Goal: Contribute content

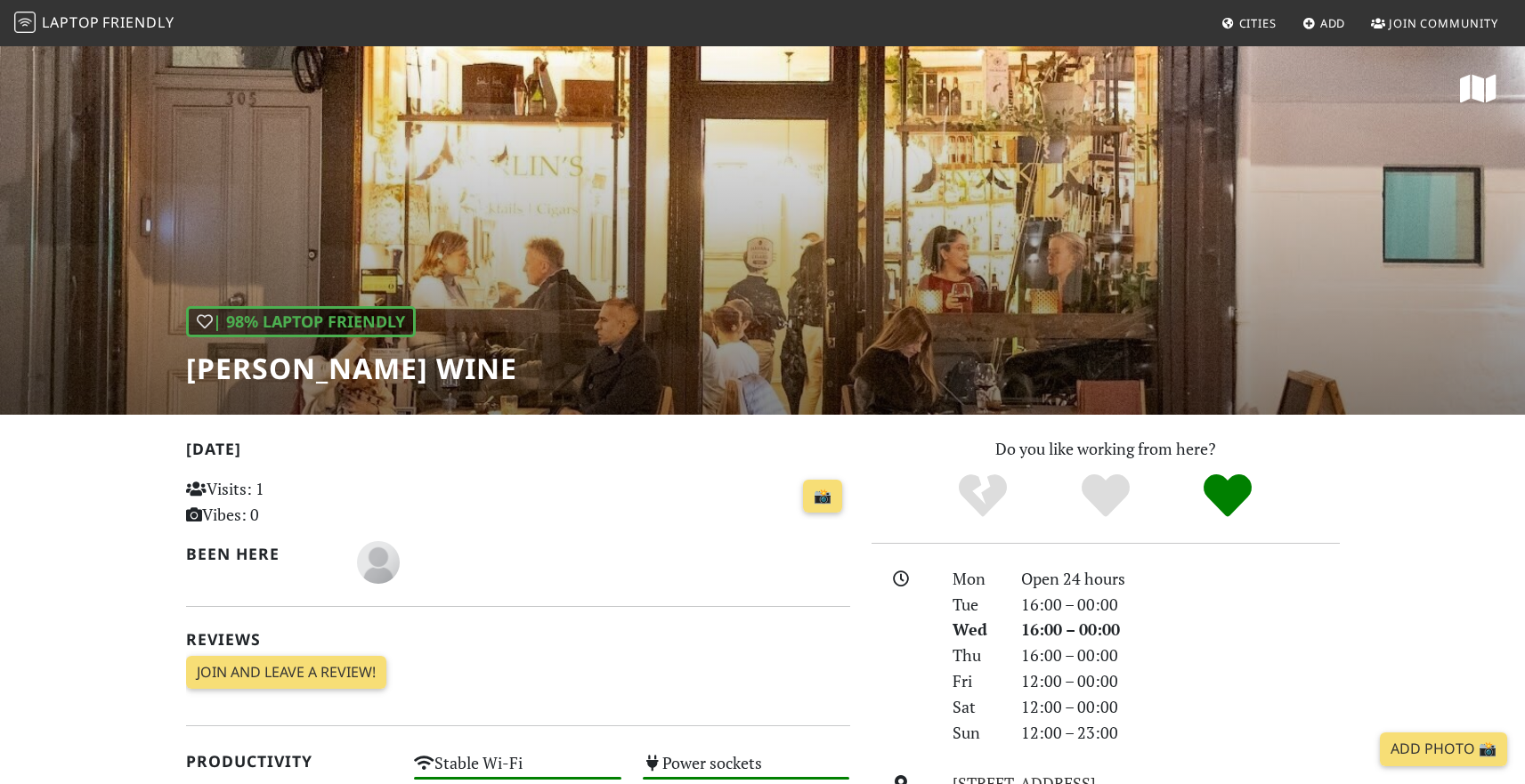
click at [67, 22] on span "Laptop" at bounding box center [70, 23] width 58 height 20
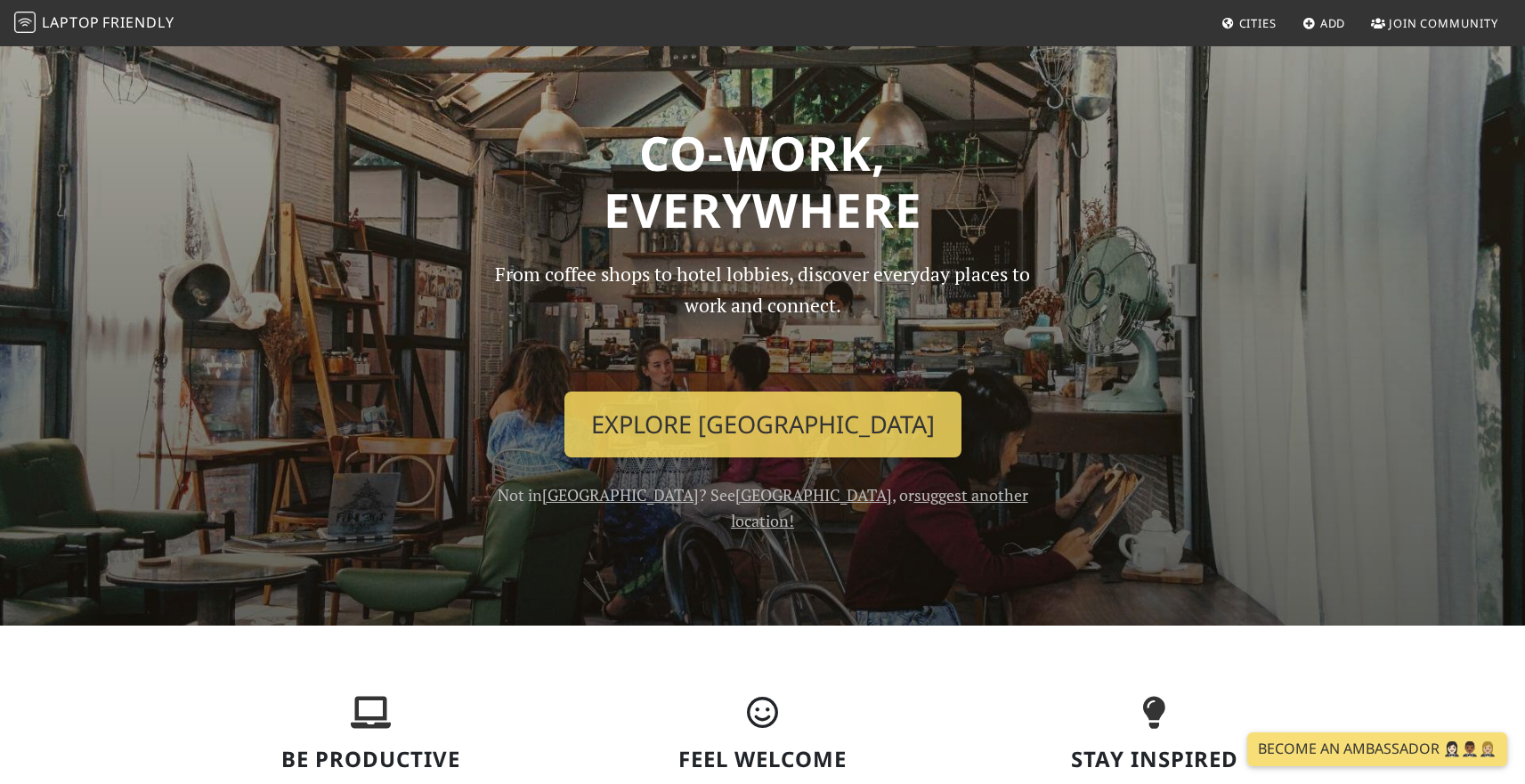
scroll to position [5, 0]
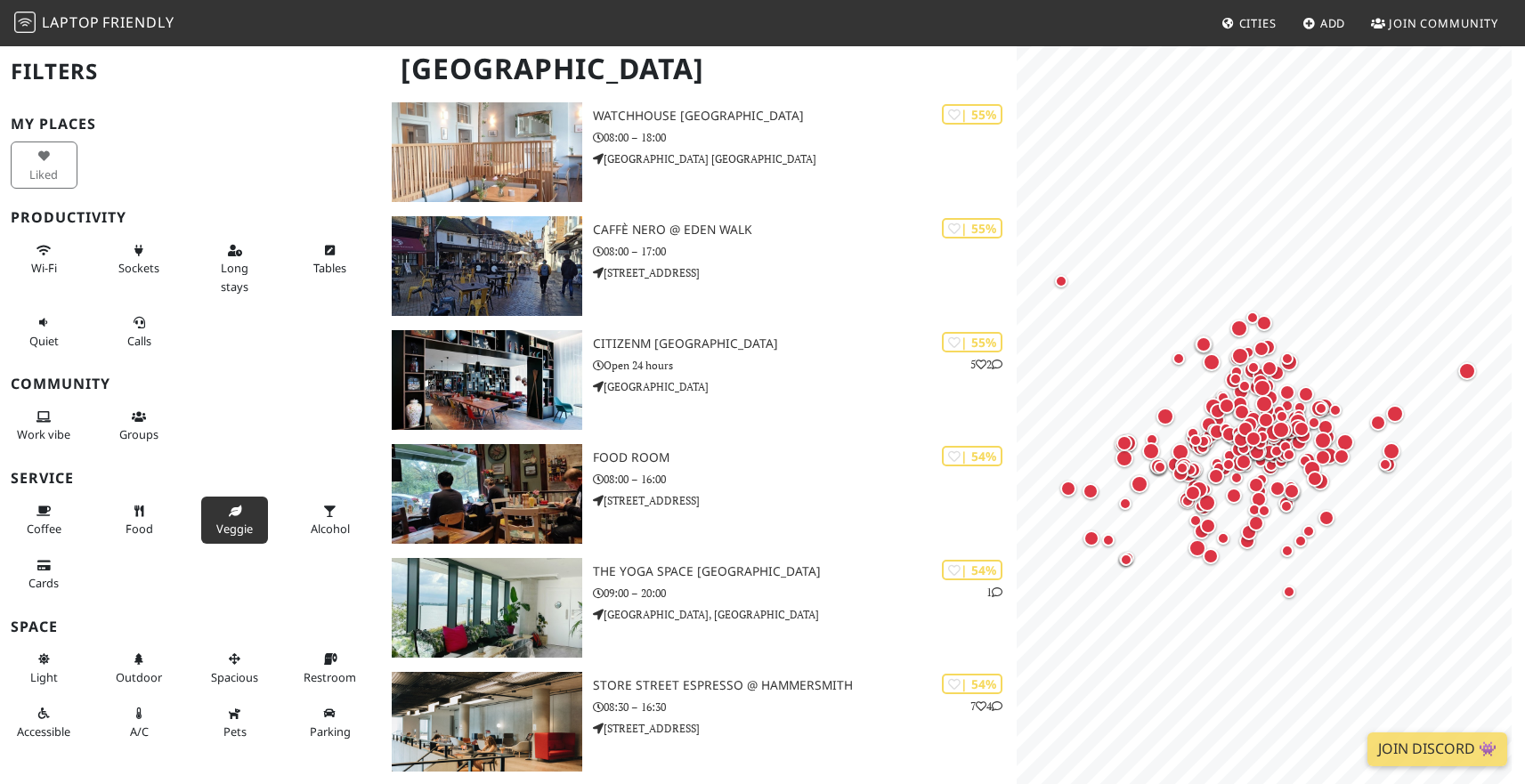
scroll to position [22285, 0]
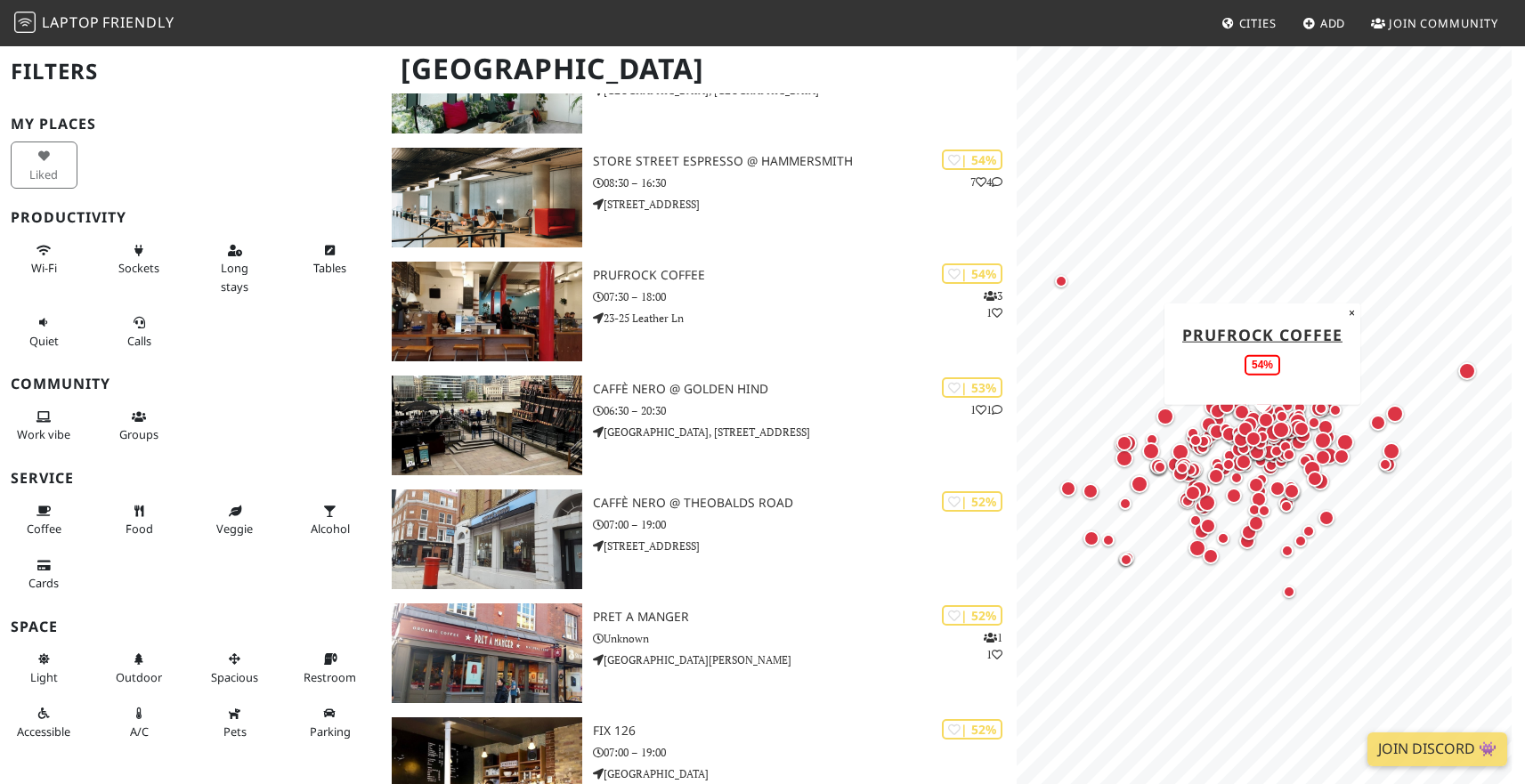
click at [1331, 20] on span "Add" at bounding box center [1333, 23] width 25 height 16
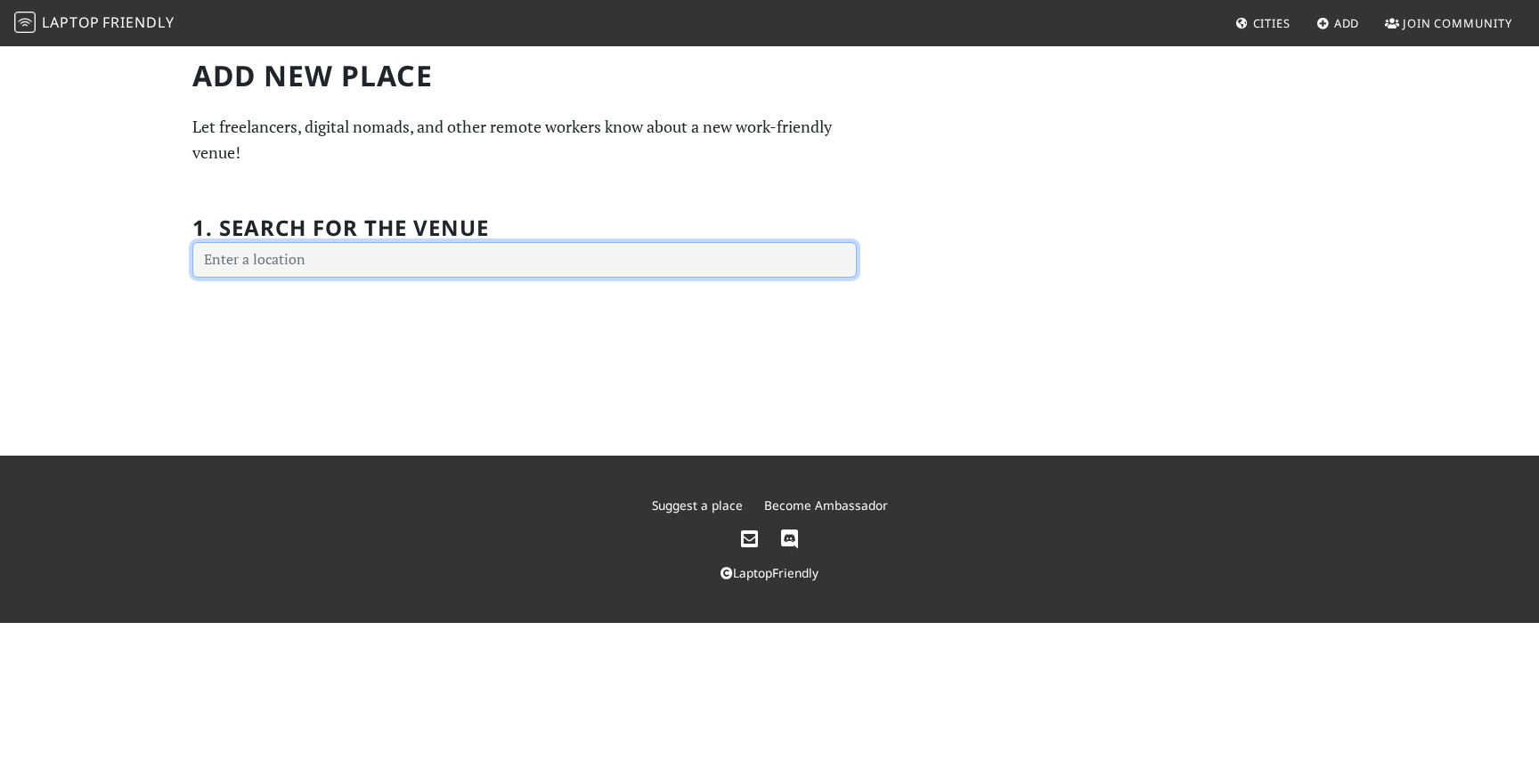
click at [645, 274] on input "text" at bounding box center [524, 259] width 665 height 35
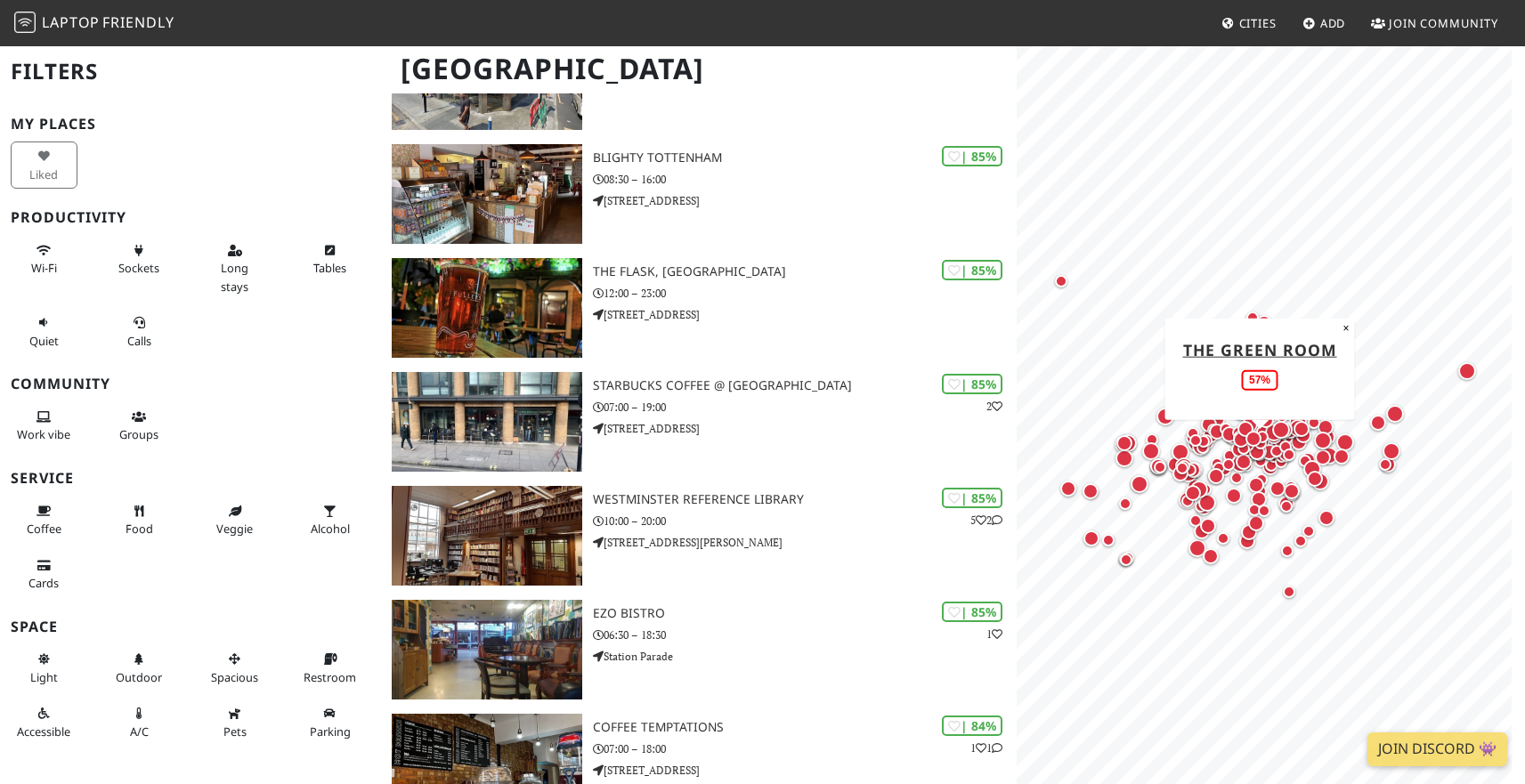
scroll to position [2970, 0]
